Goal: Information Seeking & Learning: Learn about a topic

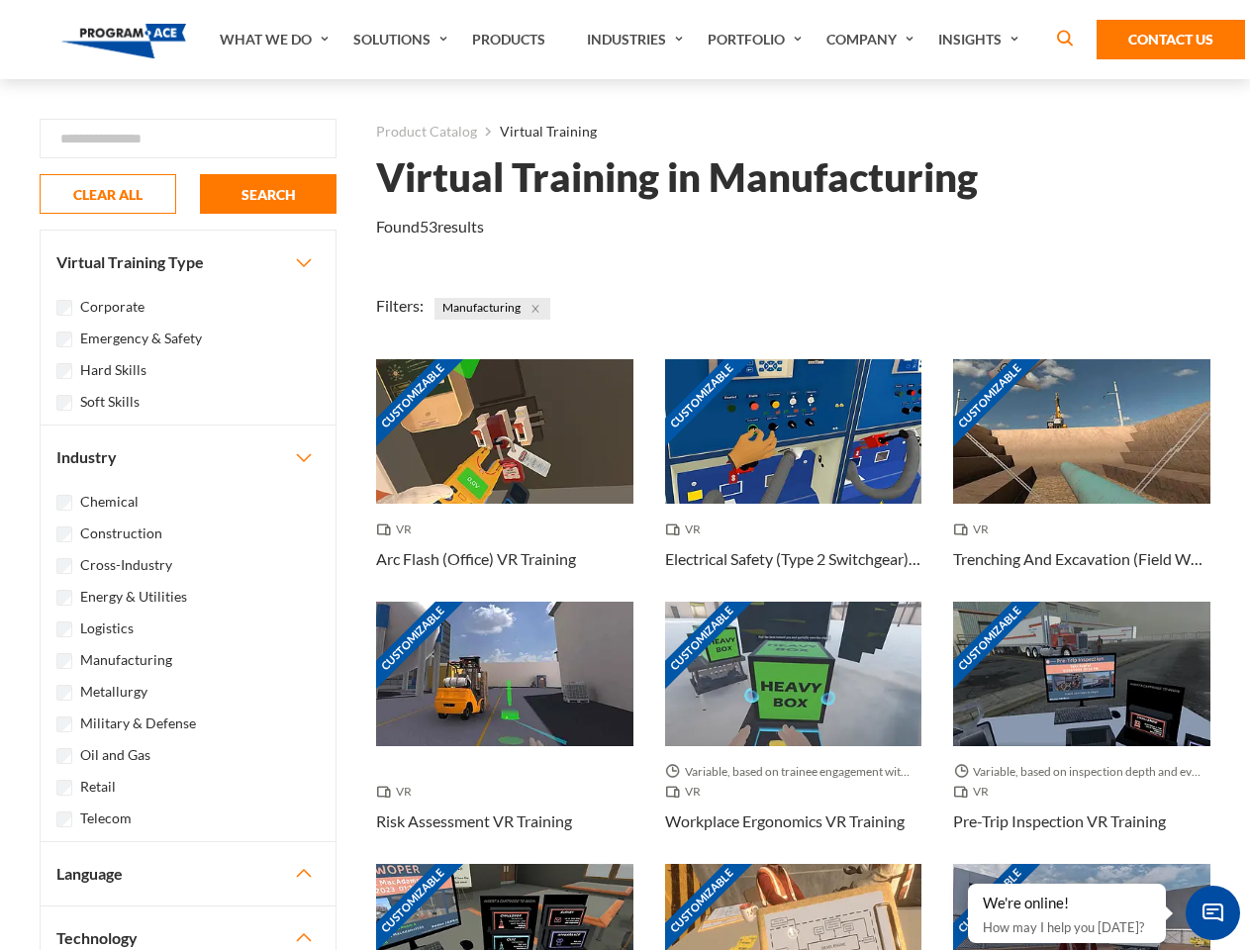
click at [276, 40] on link "What We Do" at bounding box center [277, 39] width 134 height 79
click at [403, 40] on link "Solutions" at bounding box center [402, 39] width 119 height 79
click at [637, 40] on link "Industries" at bounding box center [637, 39] width 121 height 79
click at [874, 40] on link "Company" at bounding box center [873, 39] width 112 height 79
click at [982, 40] on link "Insights" at bounding box center [980, 39] width 105 height 79
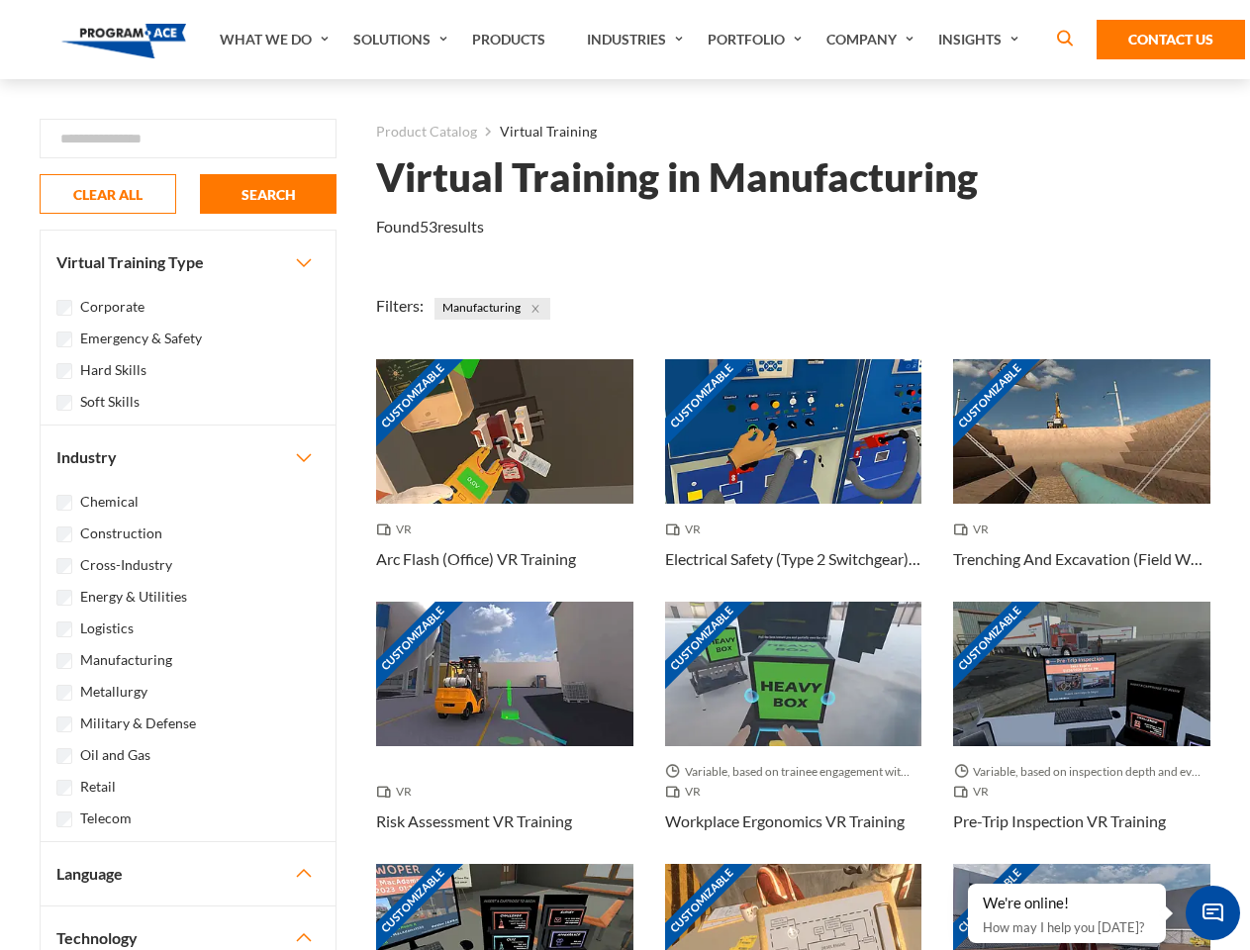
click at [0, 0] on div "Blog White Papers News" at bounding box center [0, 0] width 0 height 0
click at [0, 0] on strong "How Virtual Learning Can Enhance Workforce Productivity: A Guide for L&D Manage…" at bounding box center [0, 0] width 0 height 0
click at [1212, 913] on span "Minimize live chat window" at bounding box center [1213, 913] width 72 height 72
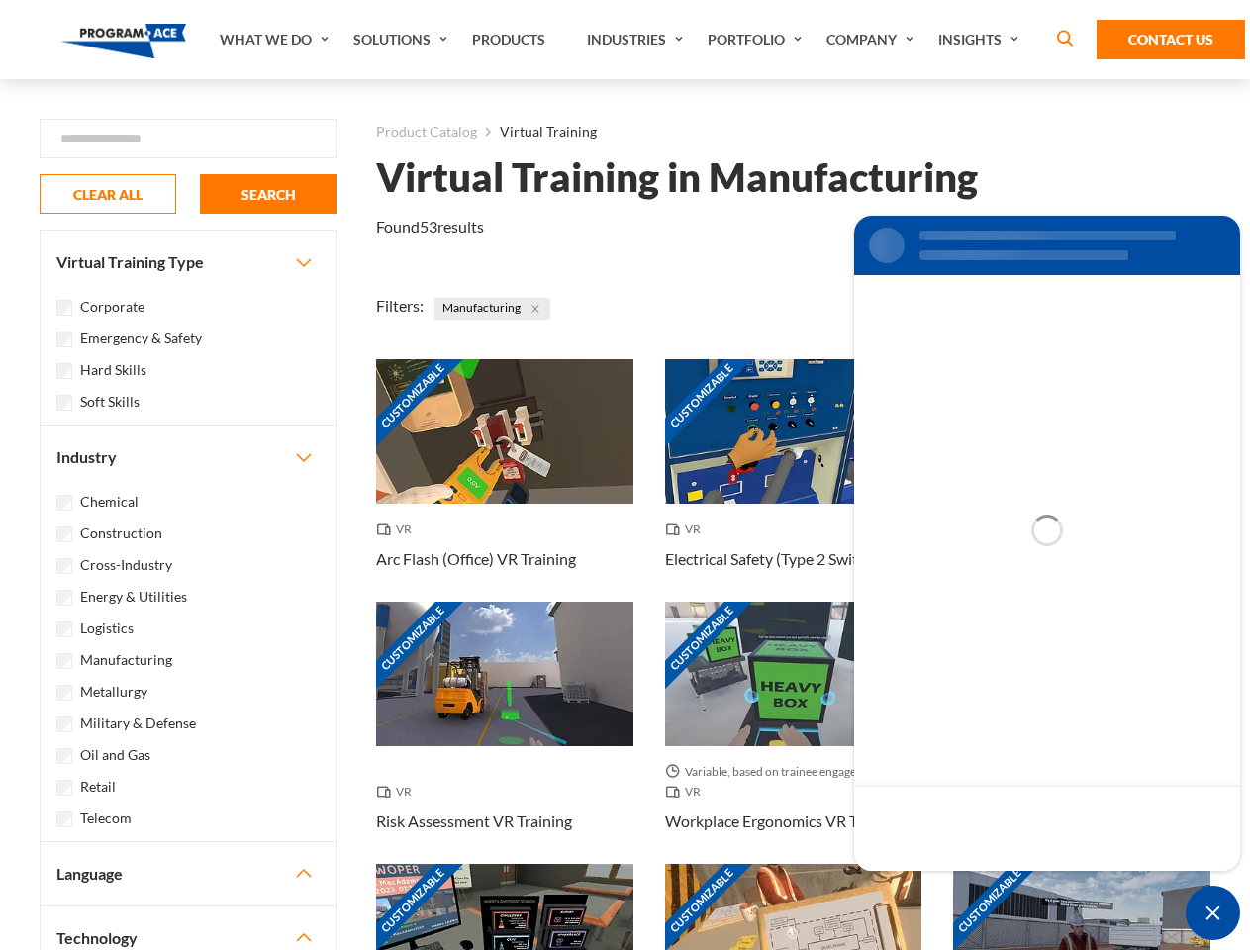
click at [969, 885] on div "Customizable" at bounding box center [1081, 936] width 257 height 145
